Goal: Task Accomplishment & Management: Manage account settings

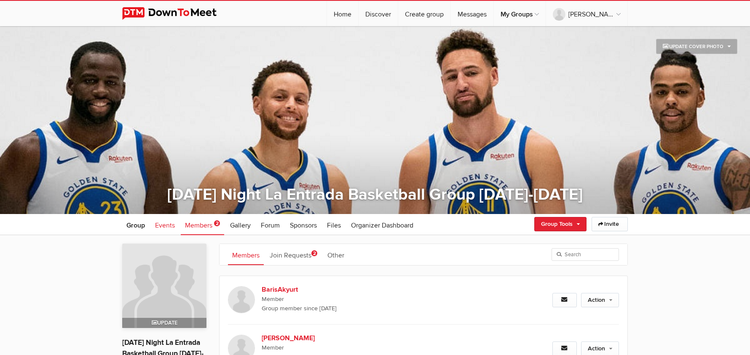
click at [169, 225] on span "Events" at bounding box center [165, 225] width 20 height 8
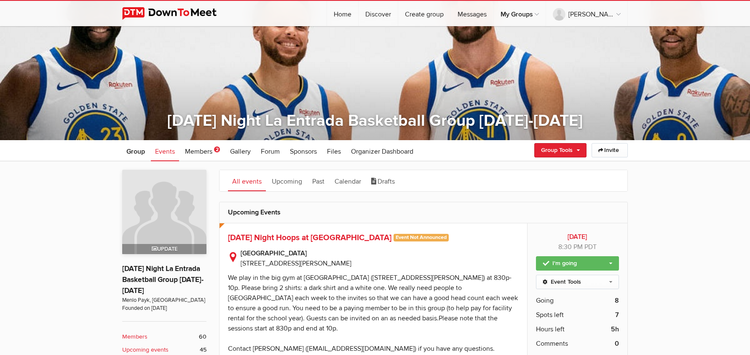
scroll to position [90, 0]
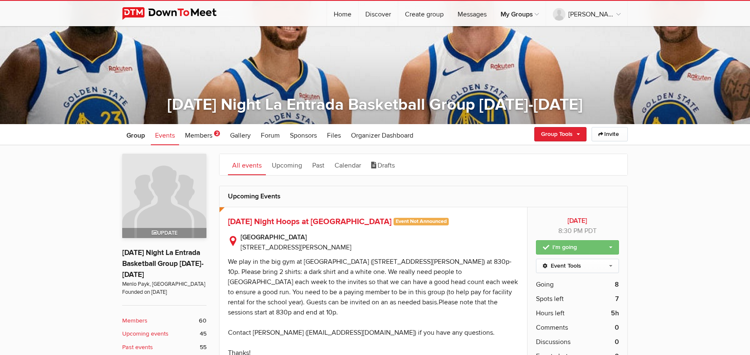
click at [568, 249] on link "I'm going" at bounding box center [577, 247] width 83 height 14
click at [565, 280] on link "Not going" at bounding box center [578, 278] width 82 height 13
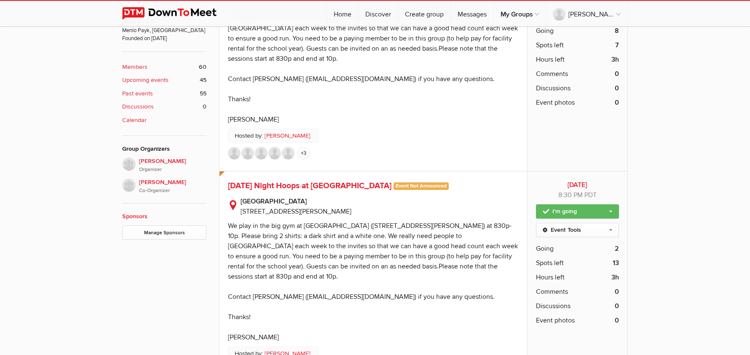
scroll to position [61, 0]
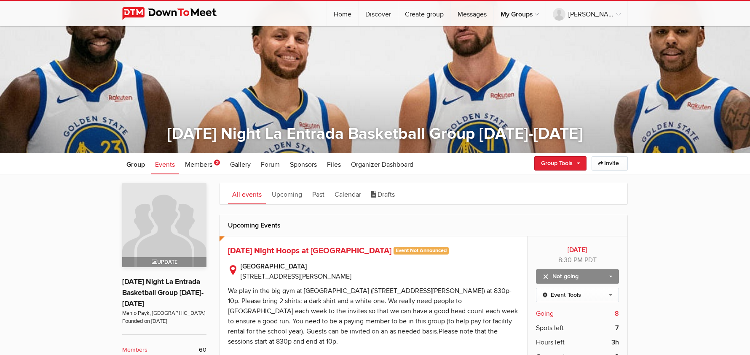
click at [547, 312] on span "Going" at bounding box center [545, 313] width 18 height 10
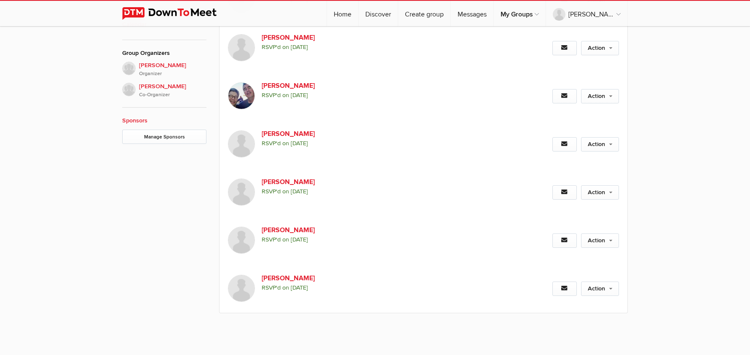
scroll to position [424, 0]
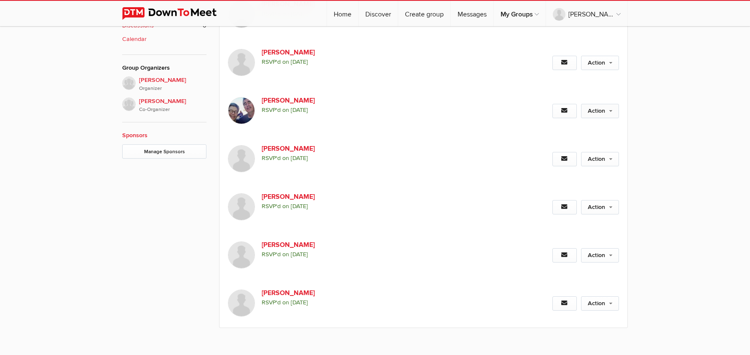
click at [615, 111] on link "Action" at bounding box center [600, 111] width 38 height 14
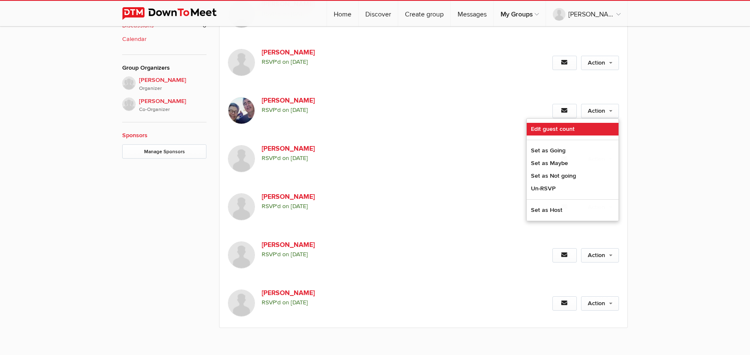
click at [608, 124] on link "Edit guest count" at bounding box center [573, 129] width 92 height 13
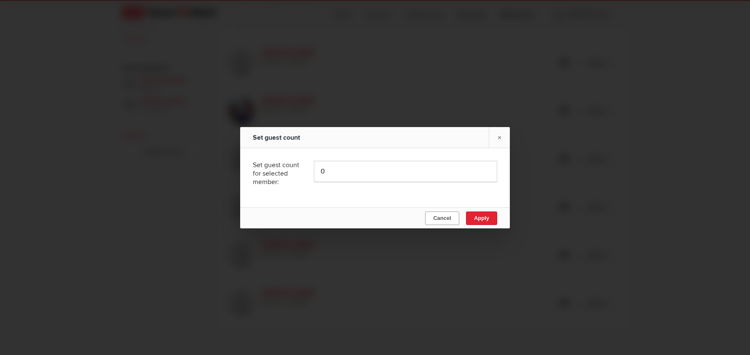
click at [448, 215] on span "Cancel" at bounding box center [442, 218] width 18 height 6
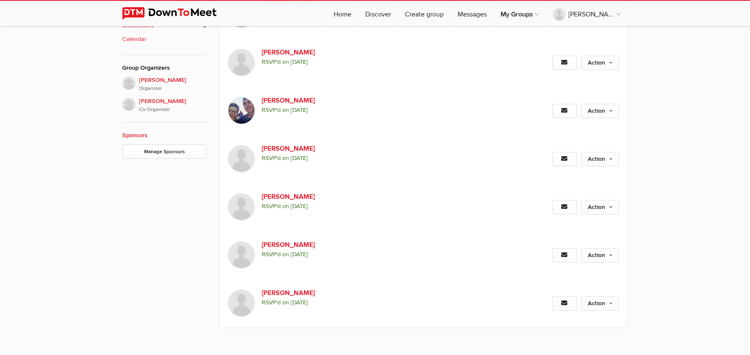
scroll to position [133, 0]
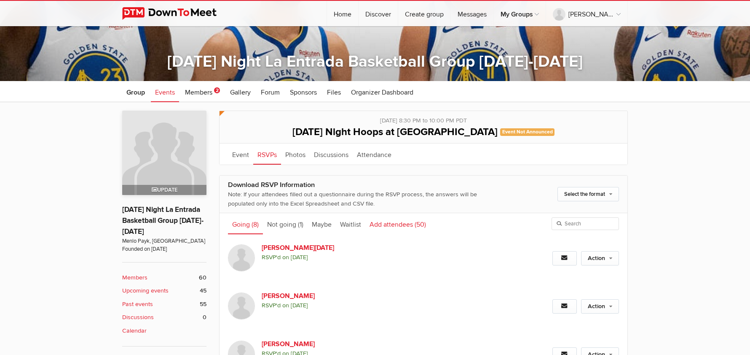
click at [391, 220] on link "Add attendees (50)" at bounding box center [398, 223] width 65 height 21
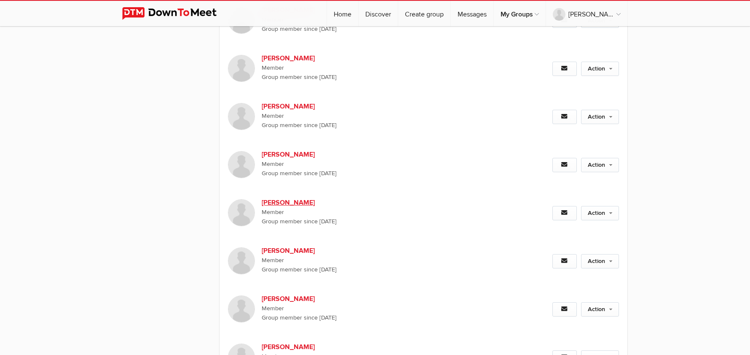
scroll to position [2003, 0]
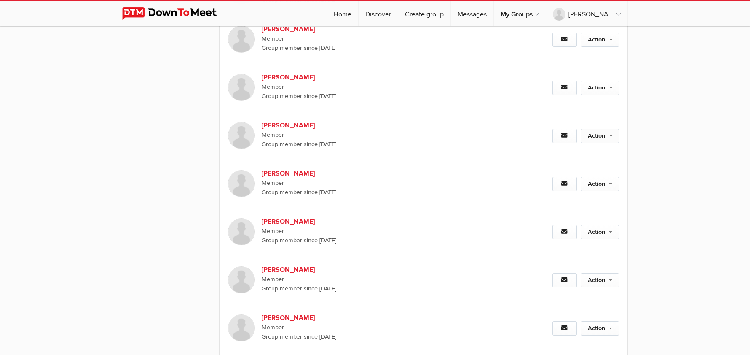
click at [610, 133] on link "Action" at bounding box center [600, 136] width 38 height 14
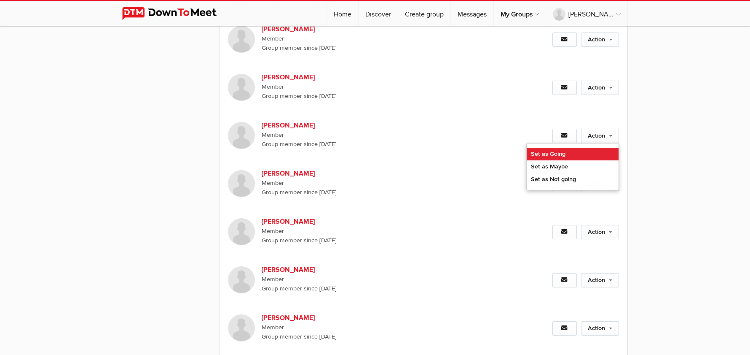
click at [564, 153] on link "Set as Going" at bounding box center [573, 154] width 92 height 13
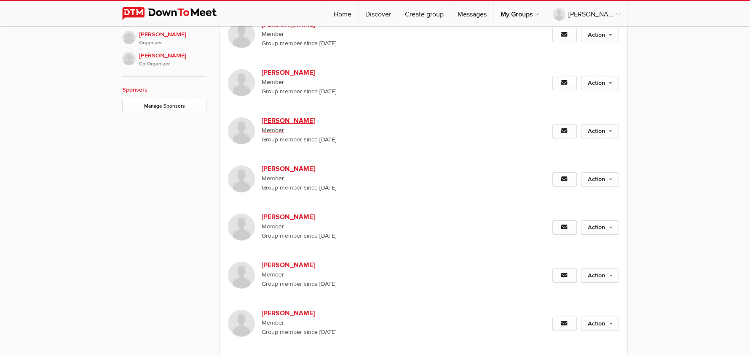
scroll to position [55, 0]
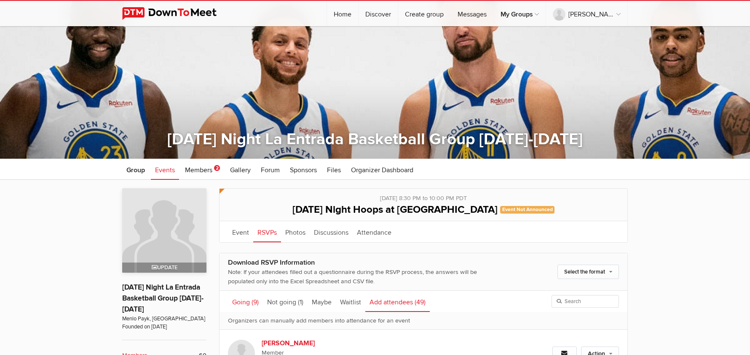
click at [239, 302] on link "Going (9)" at bounding box center [245, 301] width 35 height 21
